Goal: Find specific page/section: Find specific page/section

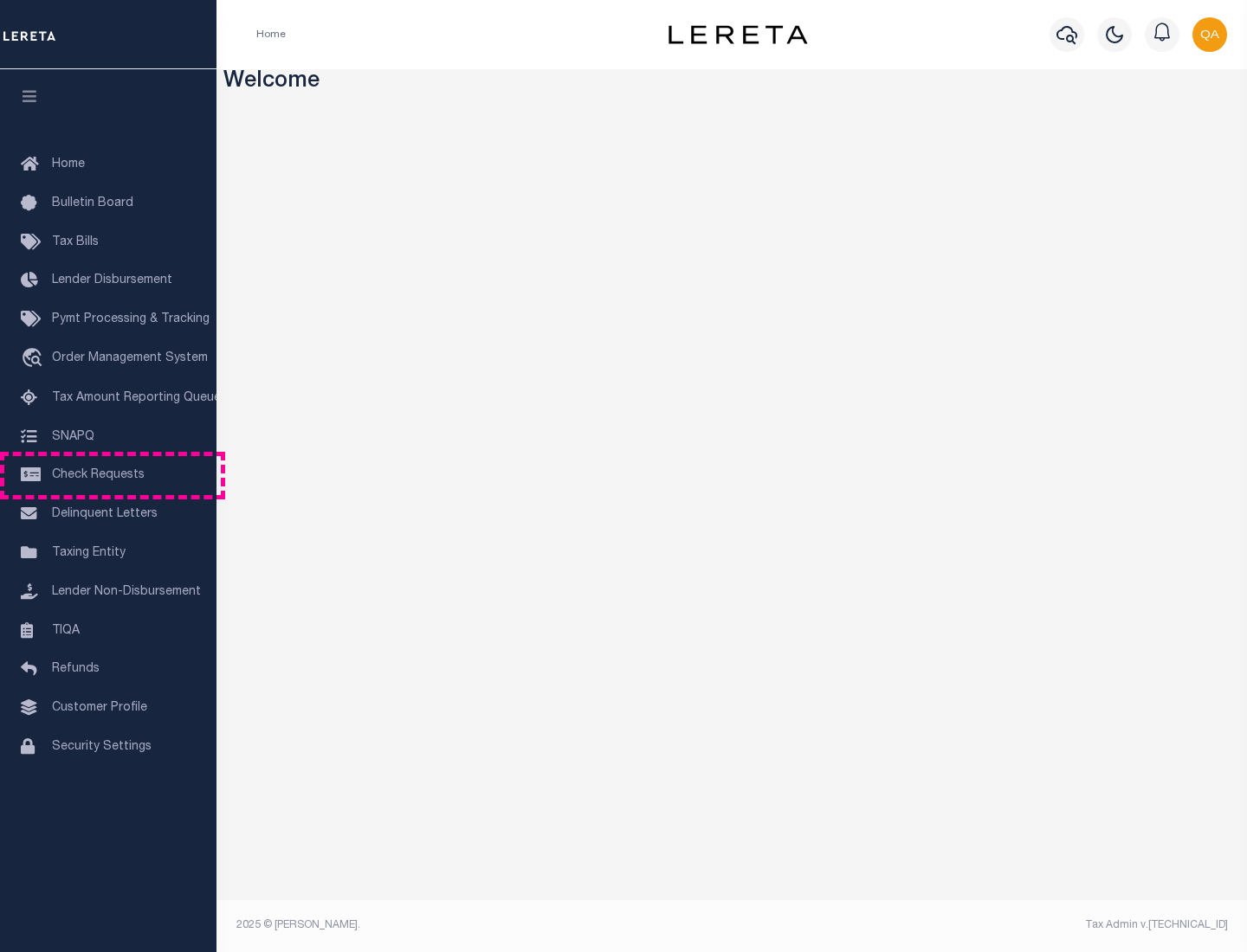
click at [108, 476] on span "Check Requests" at bounding box center [98, 476] width 93 height 12
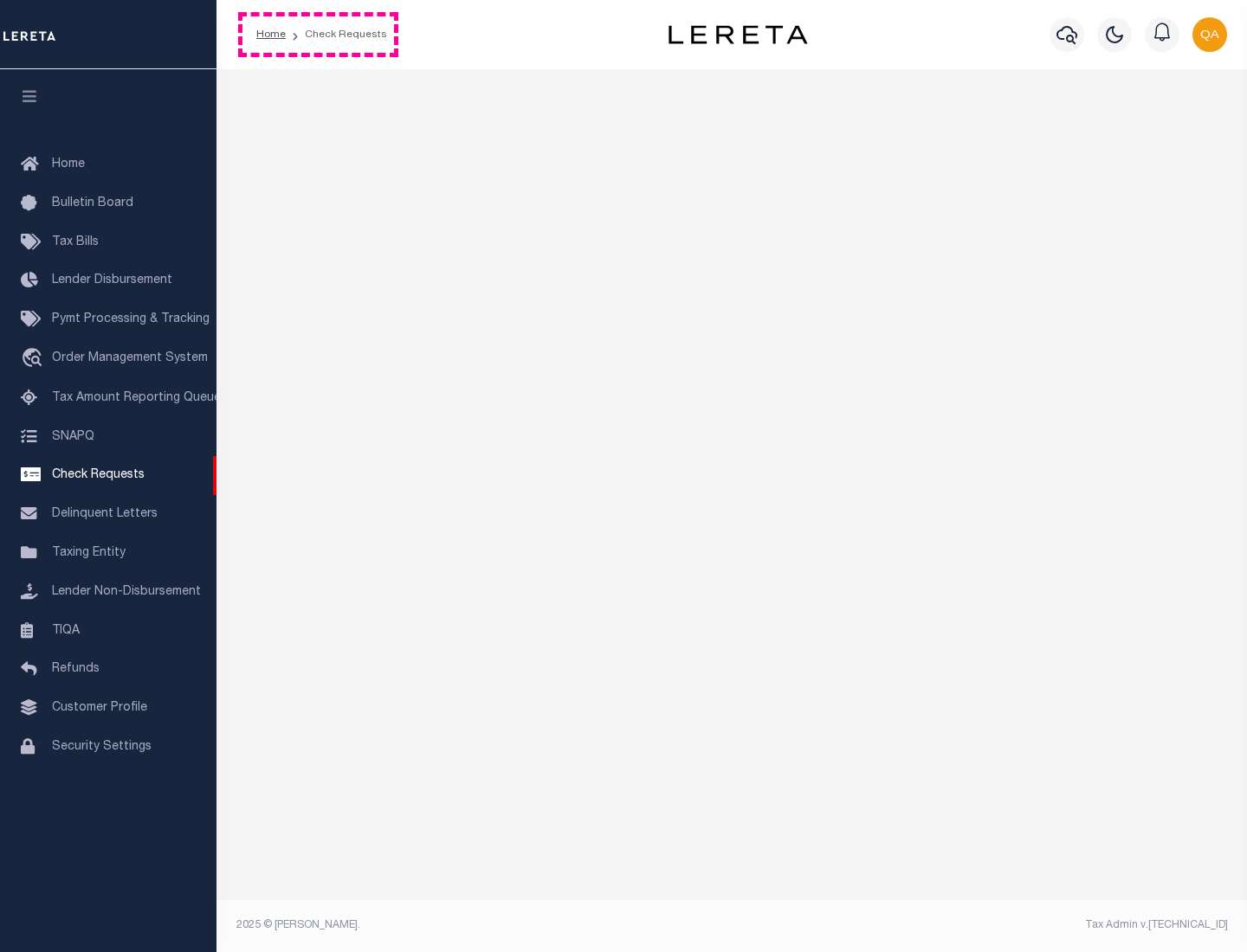
select select "50"
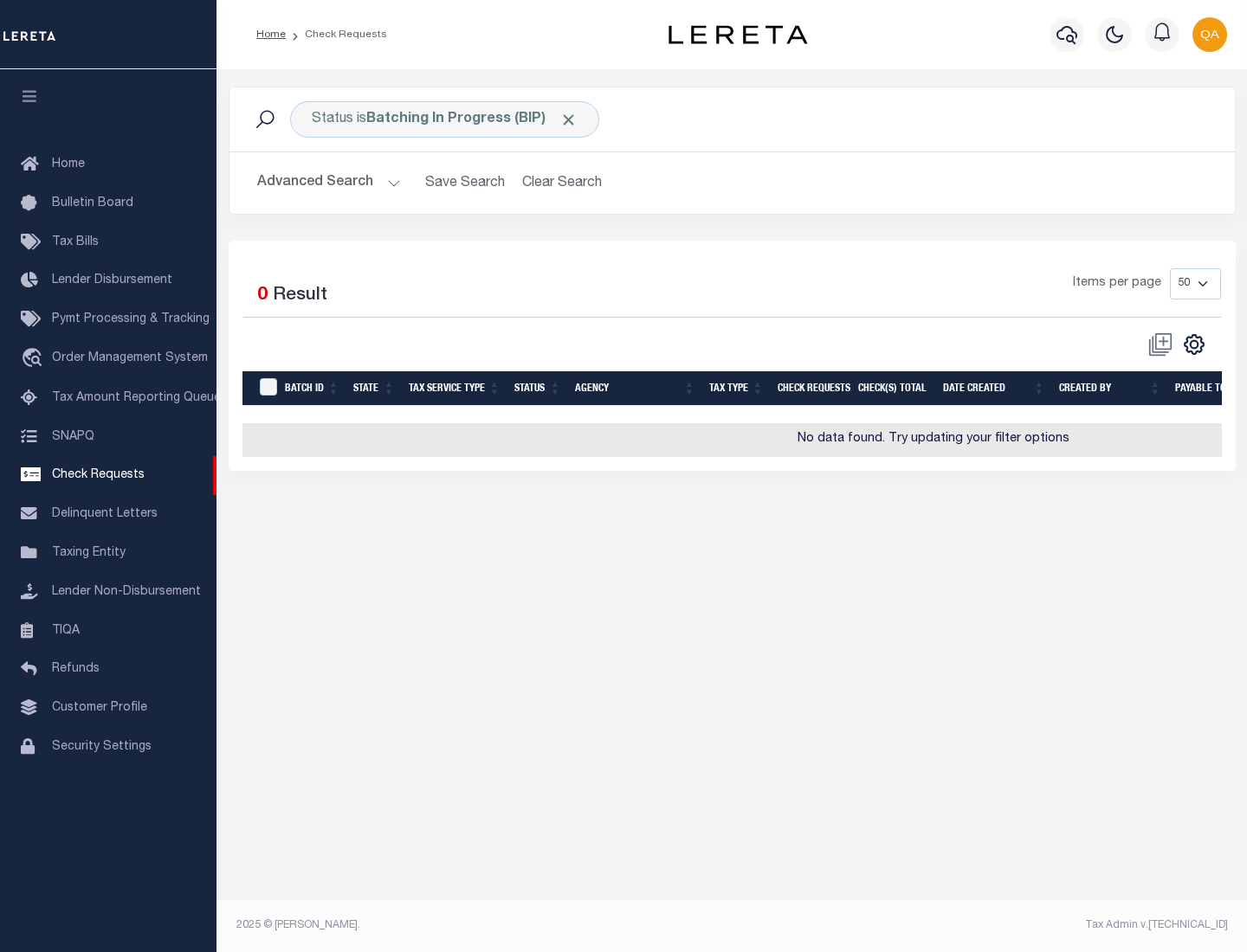
click at [569, 120] on span "Click to Remove" at bounding box center [568, 120] width 18 height 18
